Goal: Transaction & Acquisition: Purchase product/service

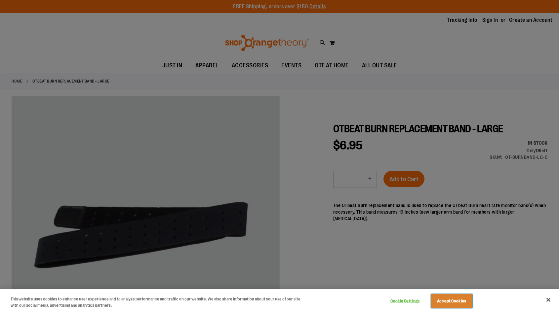
click at [444, 299] on button "Accept Cookies" at bounding box center [451, 302] width 41 height 14
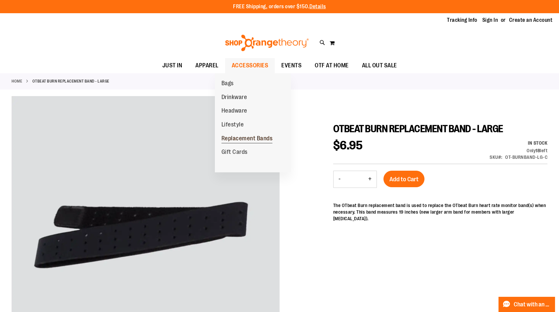
click at [237, 137] on span "Replacement Bands" at bounding box center [246, 139] width 51 height 8
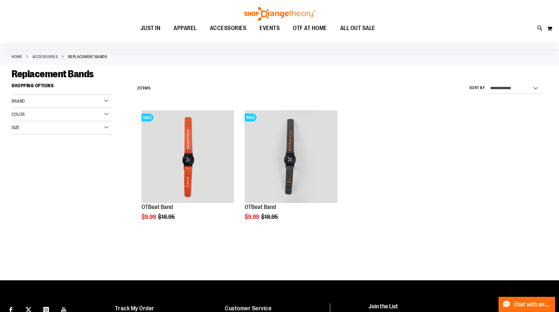
scroll to position [30, 0]
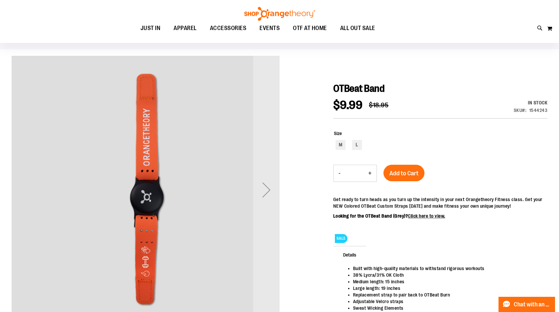
scroll to position [41, 0]
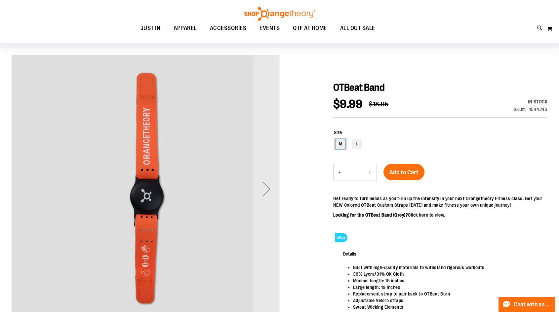
click at [340, 143] on div "M" at bounding box center [341, 144] width 10 height 10
click at [353, 144] on div "L" at bounding box center [357, 144] width 10 height 10
type input "***"
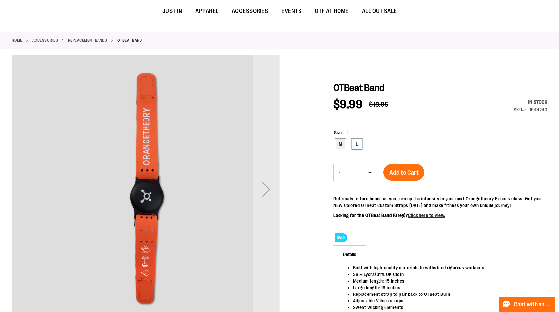
scroll to position [0, 0]
